Goal: Entertainment & Leisure: Consume media (video, audio)

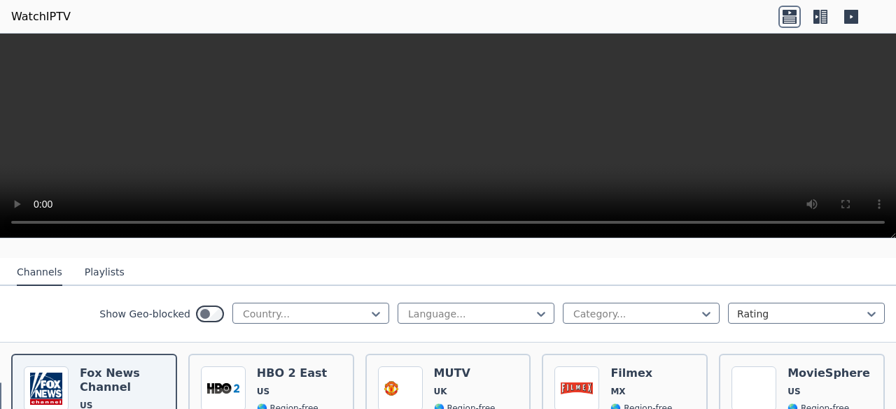
scroll to position [150, 0]
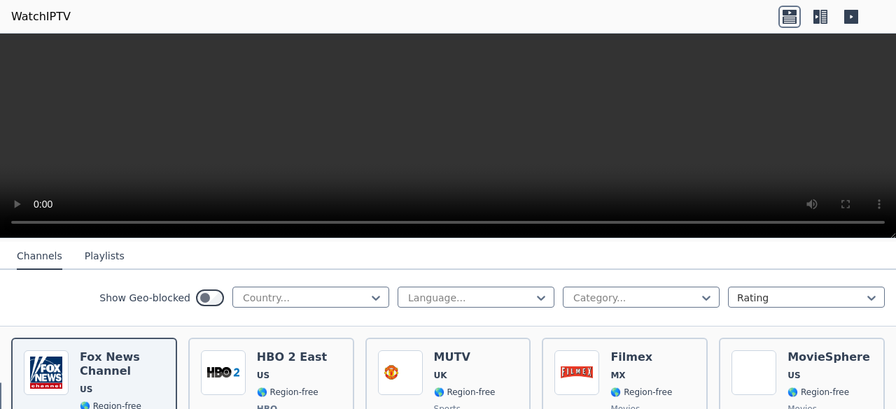
click at [530, 144] on video at bounding box center [448, 136] width 896 height 205
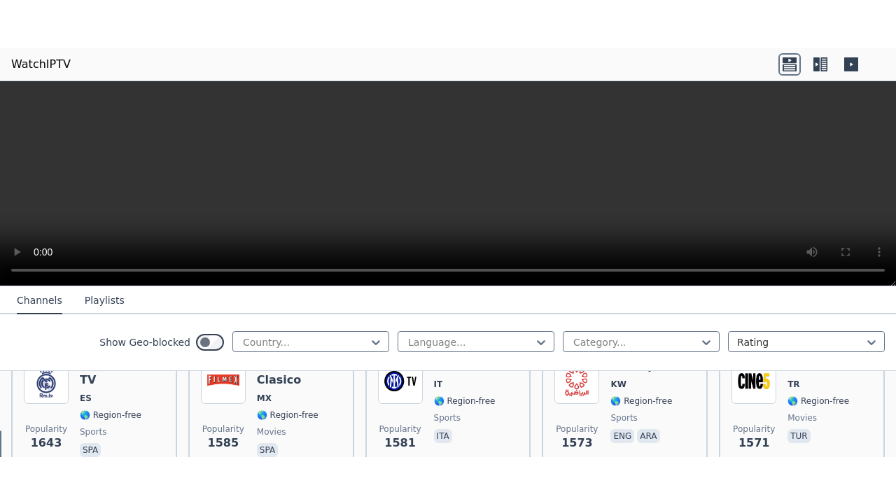
scroll to position [1282, 0]
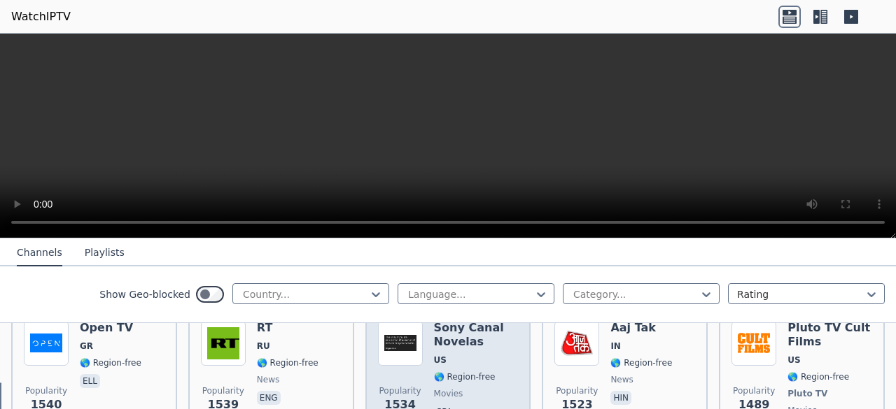
click at [422, 349] on div "Popularity 1534 Sony Canal Novelas US 🌎 Region-free movies spa" at bounding box center [448, 380] width 141 height 118
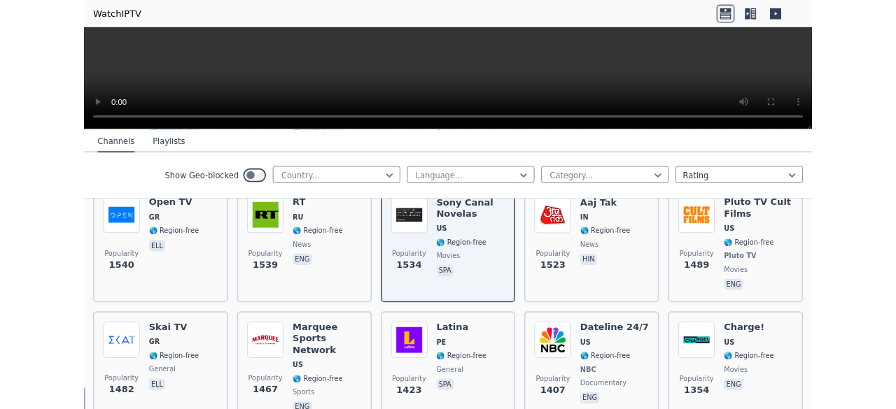
scroll to position [2519, 0]
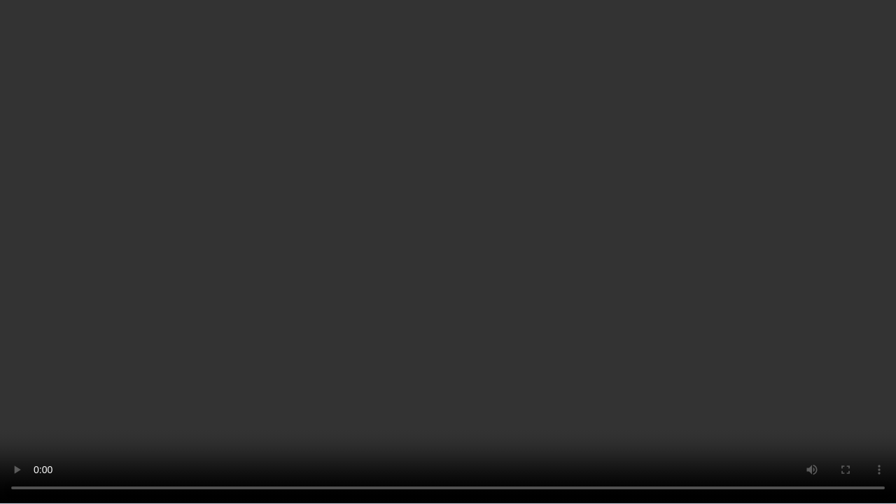
click at [574, 75] on video at bounding box center [448, 252] width 896 height 504
click at [572, 181] on video at bounding box center [448, 252] width 896 height 504
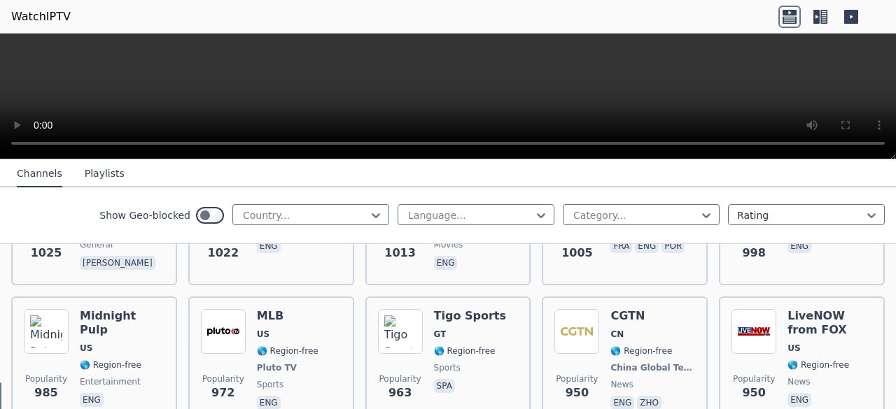
scroll to position [2340, 0]
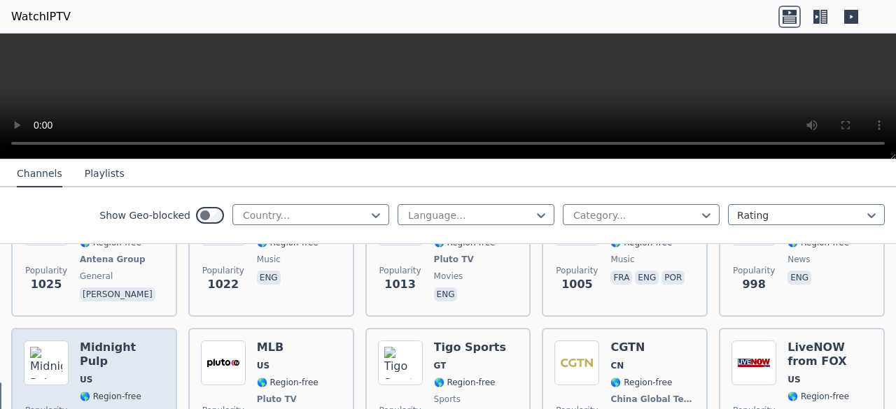
click at [133, 374] on span "US" at bounding box center [122, 379] width 85 height 11
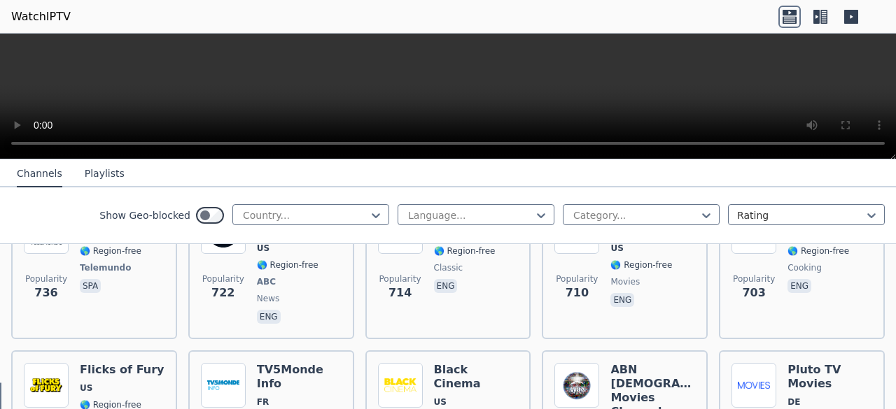
scroll to position [3506, 0]
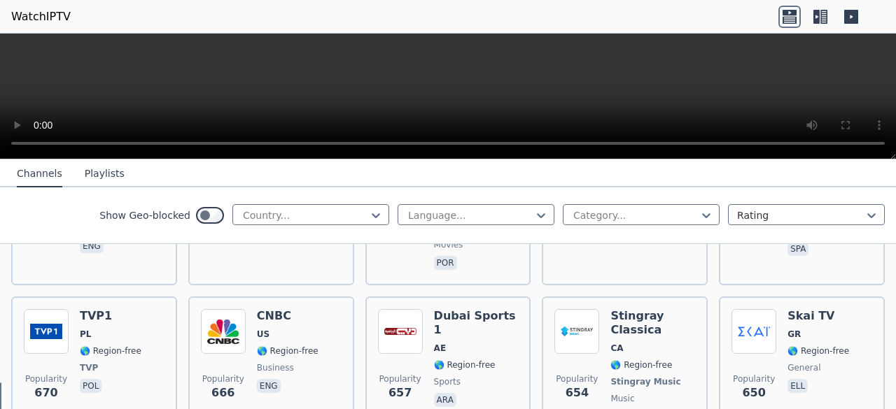
scroll to position [3895, 0]
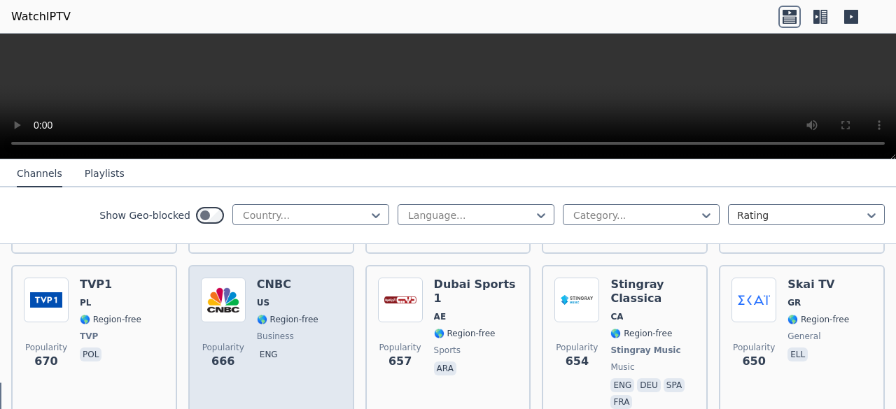
click at [325, 286] on div "Popularity 666 CNBC US 🌎 Region-free business eng" at bounding box center [271, 345] width 141 height 134
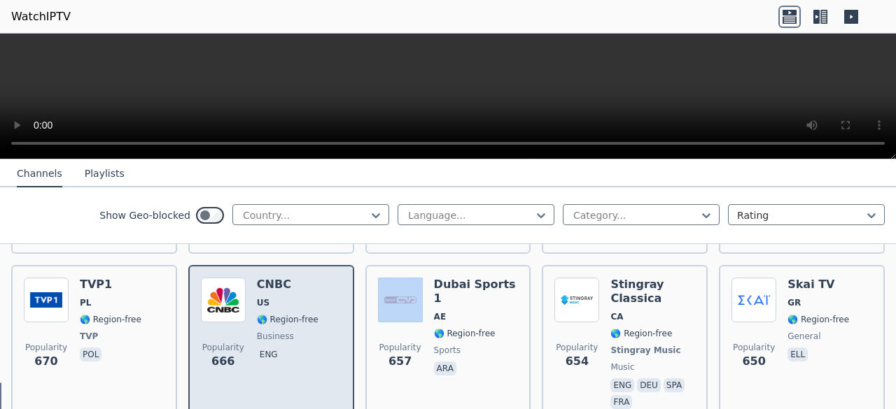
click at [325, 286] on div "Popularity 666 CNBC US 🌎 Region-free business eng" at bounding box center [271, 345] width 141 height 134
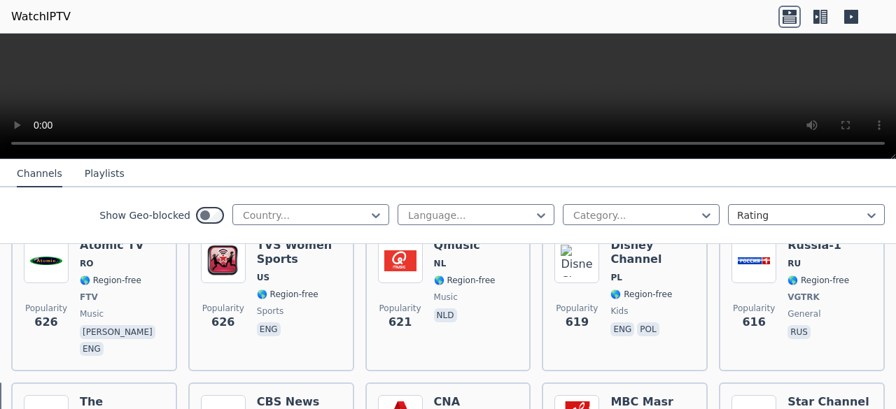
scroll to position [4287, 0]
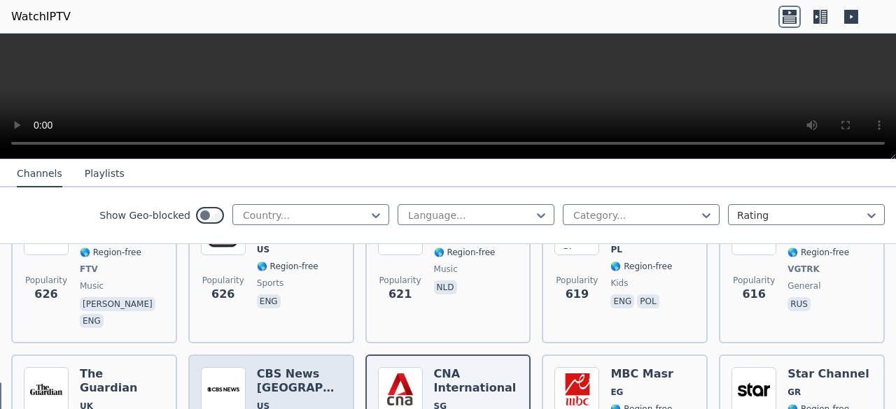
click at [297, 401] on span "US" at bounding box center [299, 406] width 85 height 11
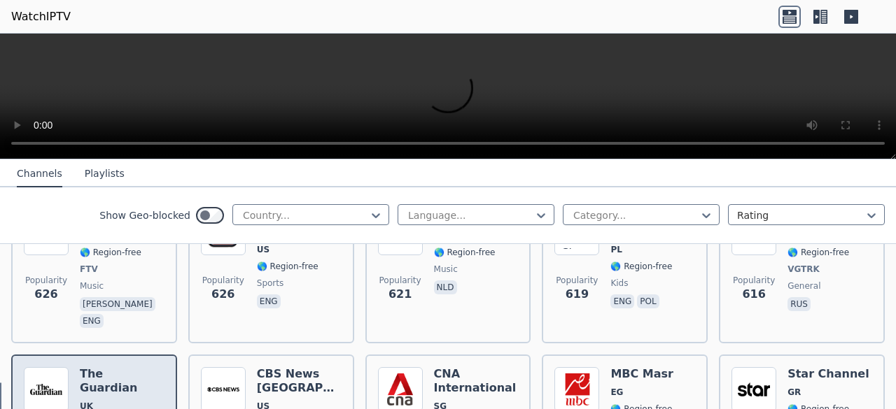
type textarea "******"
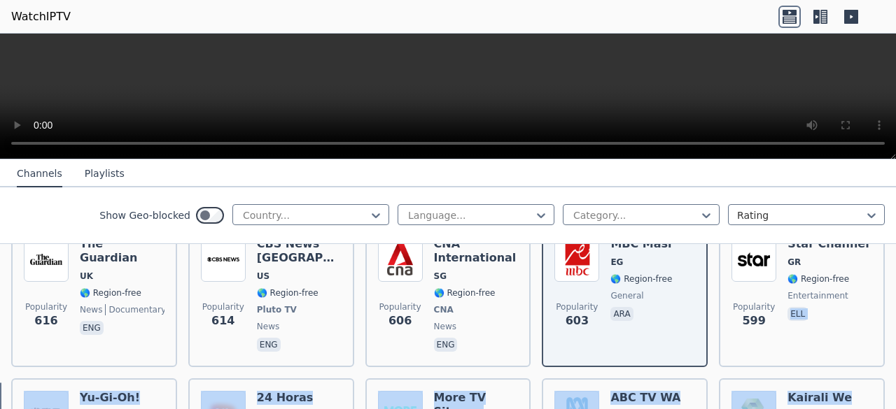
drag, startPoint x: 885, startPoint y: 402, endPoint x: 893, endPoint y: 407, distance: 9.4
click at [893, 407] on div "WatchIPTV - Free IPTV streams from across the world [DOMAIN_NAME] does not host…" at bounding box center [448, 285] width 896 height 250
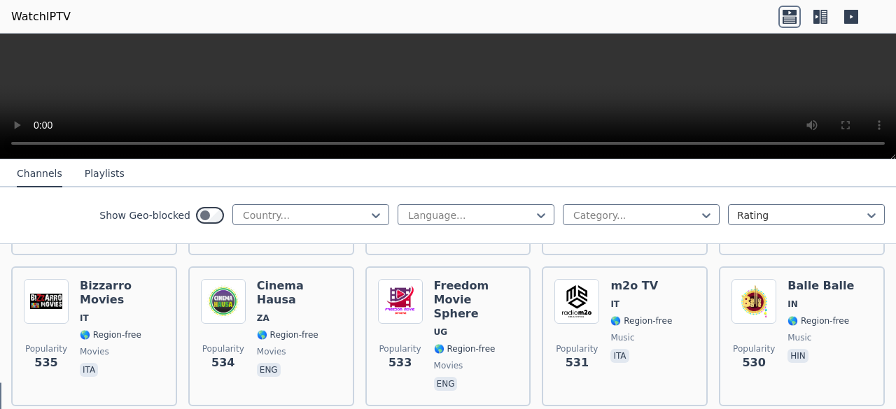
scroll to position [5233, 0]
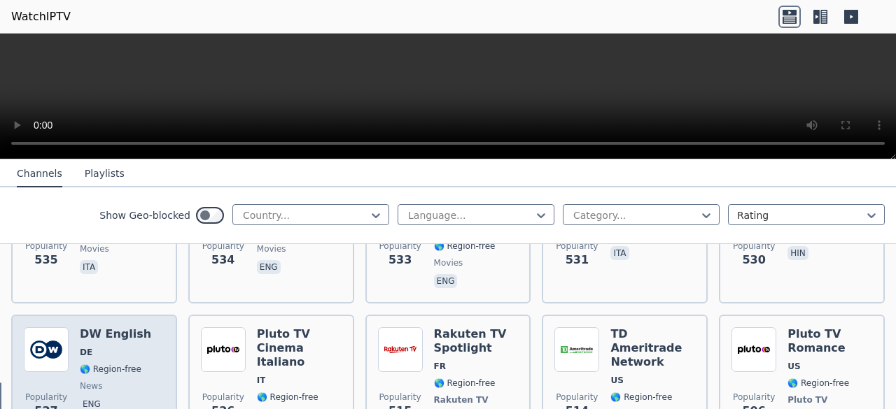
click at [81, 328] on div "DW English DE 🌎 Region-free news eng" at bounding box center [115, 394] width 71 height 132
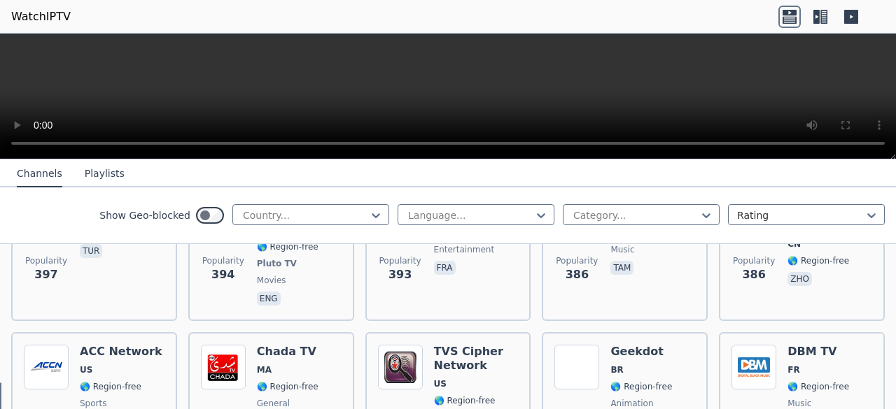
scroll to position [7252, 0]
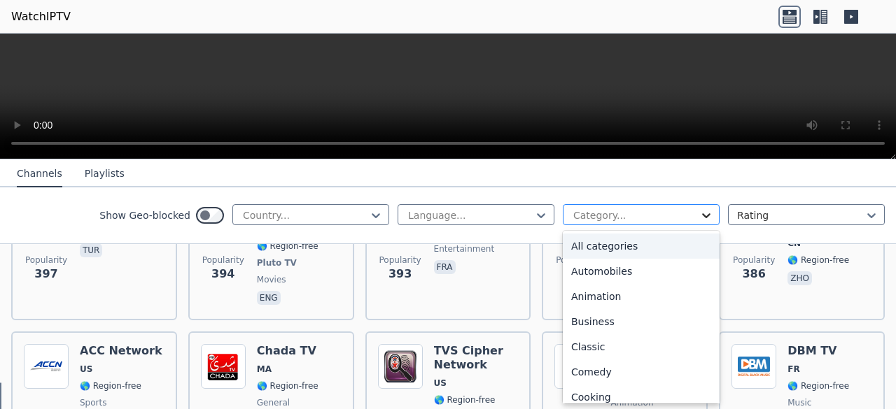
click at [699, 212] on icon at bounding box center [706, 216] width 14 height 14
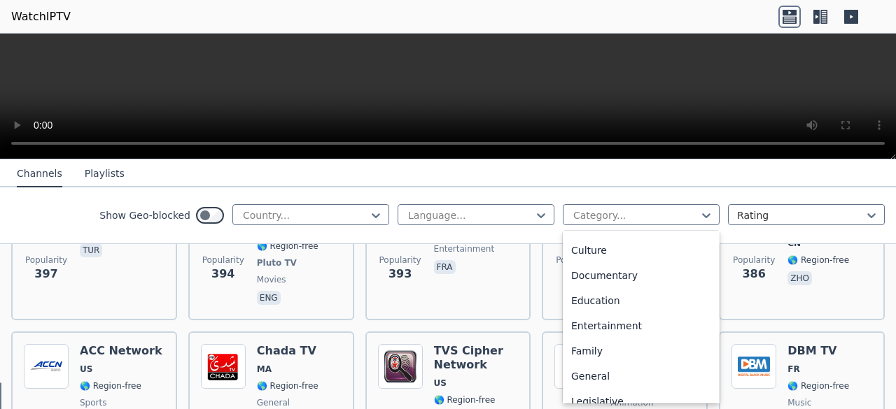
scroll to position [183, 0]
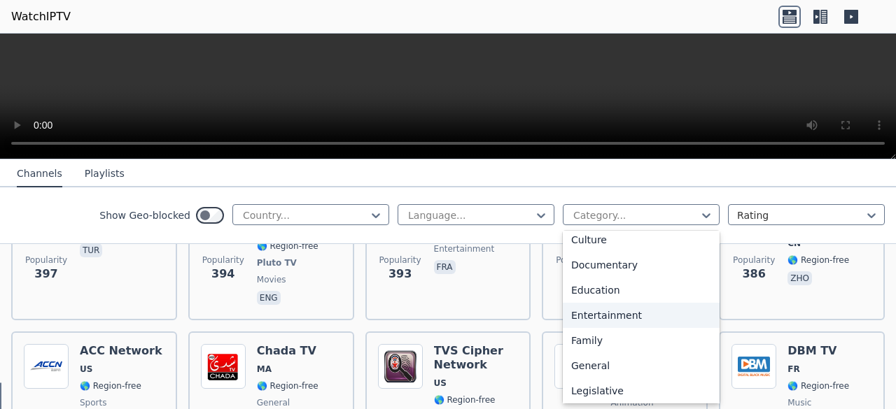
click at [621, 325] on div "Entertainment" at bounding box center [641, 315] width 157 height 25
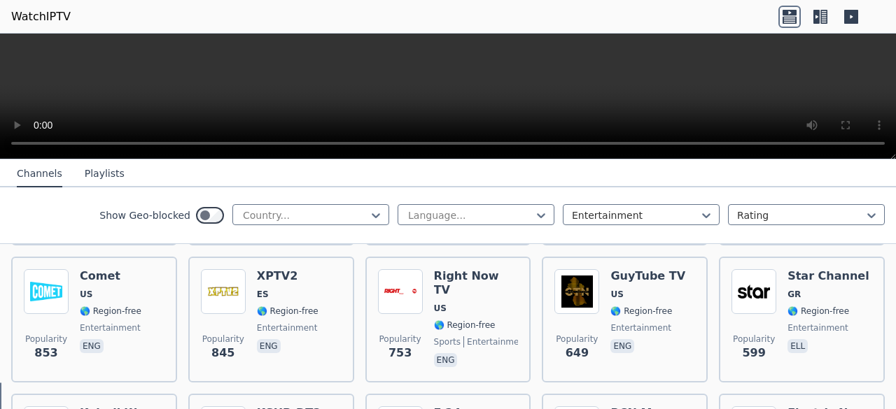
scroll to position [298, 0]
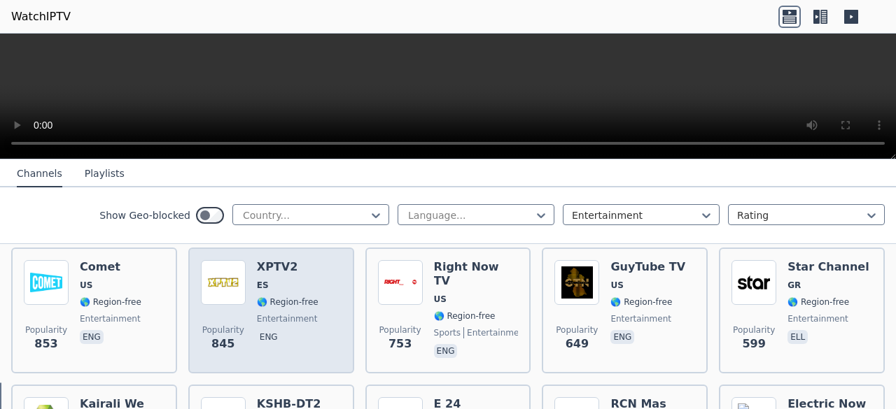
click at [267, 283] on div "XPTV2 ES 🌎 Region-free entertainment eng" at bounding box center [288, 310] width 62 height 101
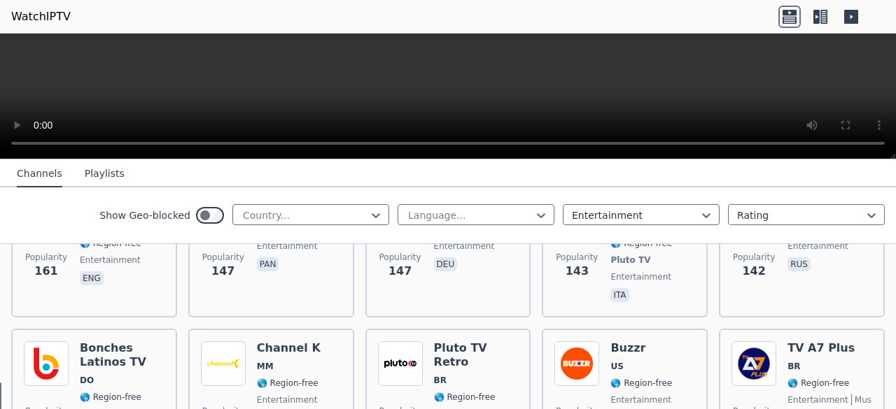
scroll to position [1352, 0]
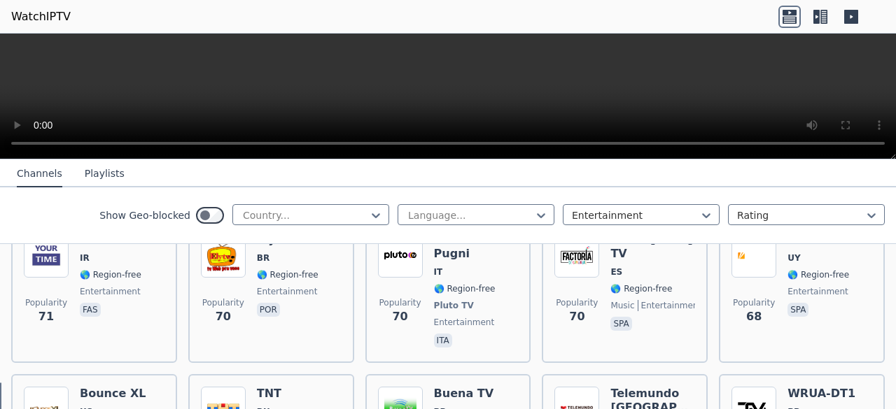
scroll to position [2705, 0]
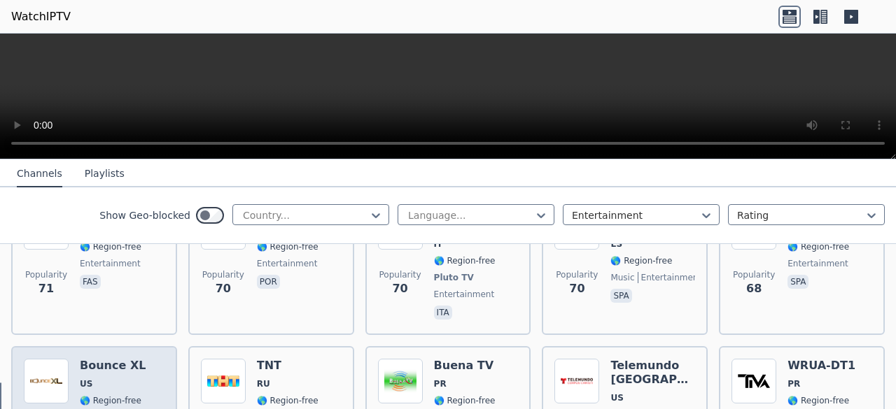
click at [92, 395] on span "🌎 Region-free" at bounding box center [111, 400] width 62 height 11
